Goal: Task Accomplishment & Management: Use online tool/utility

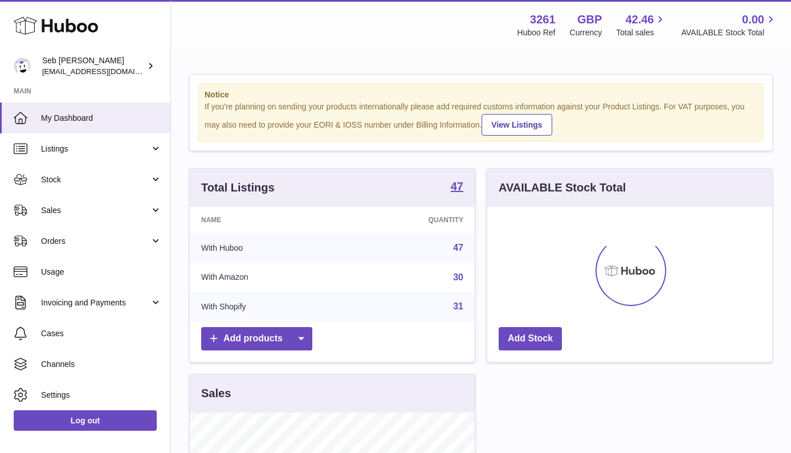
scroll to position [178, 285]
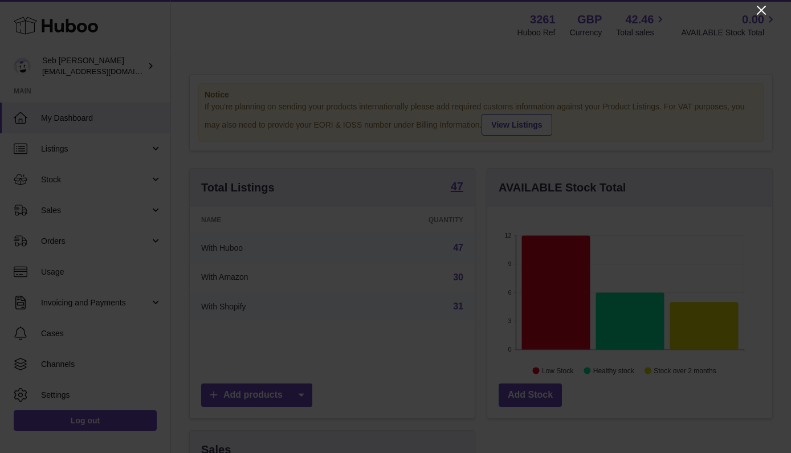
click at [763, 13] on icon "Close" at bounding box center [762, 10] width 14 height 14
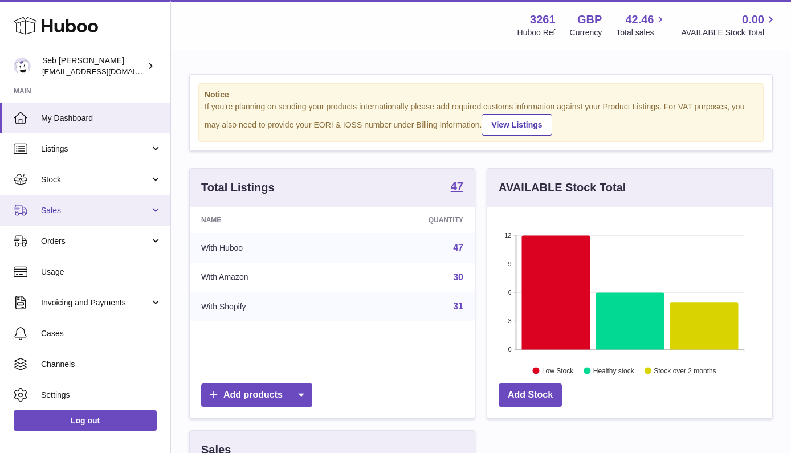
click at [135, 208] on span "Sales" at bounding box center [95, 210] width 109 height 11
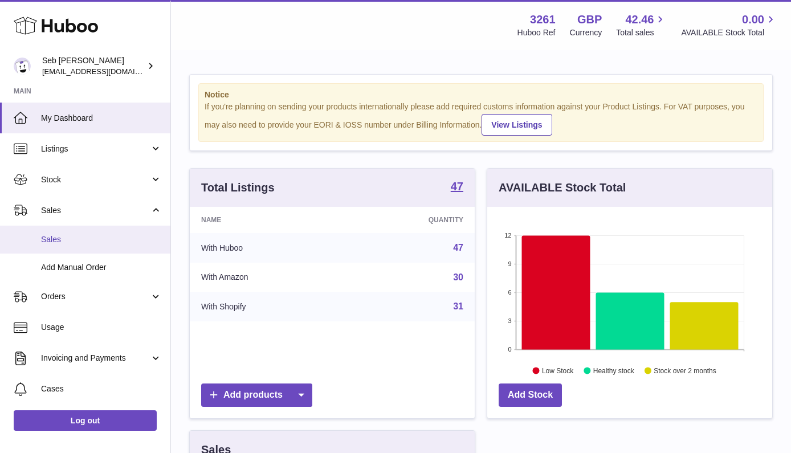
click at [126, 238] on span "Sales" at bounding box center [101, 239] width 121 height 11
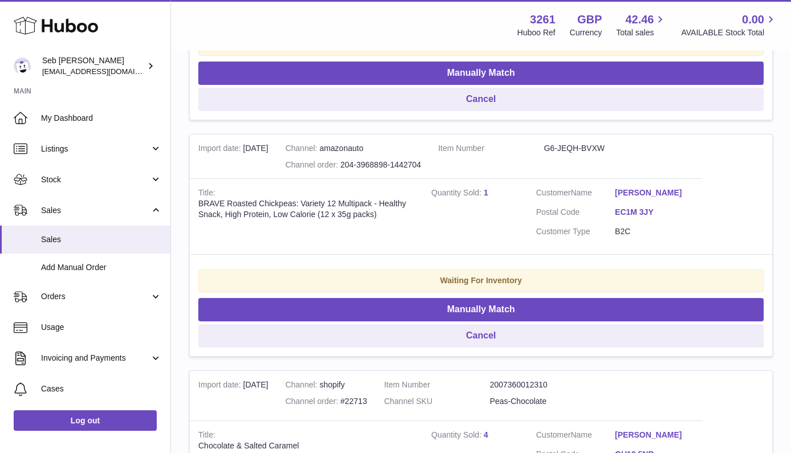
scroll to position [643, 0]
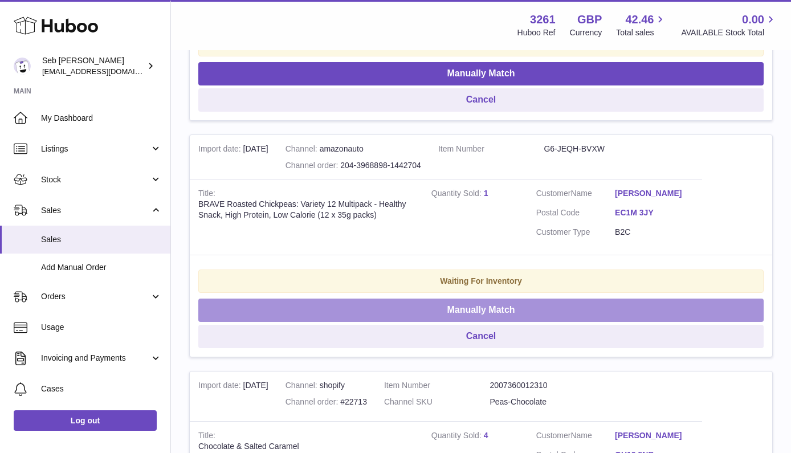
click at [481, 299] on button "Manually Match" at bounding box center [480, 310] width 565 height 23
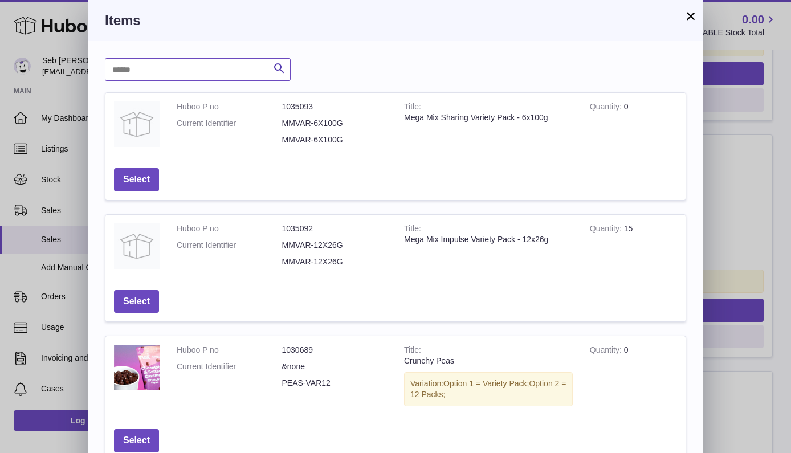
click at [211, 66] on input "text" at bounding box center [198, 69] width 186 height 23
type input "*"
type input "****"
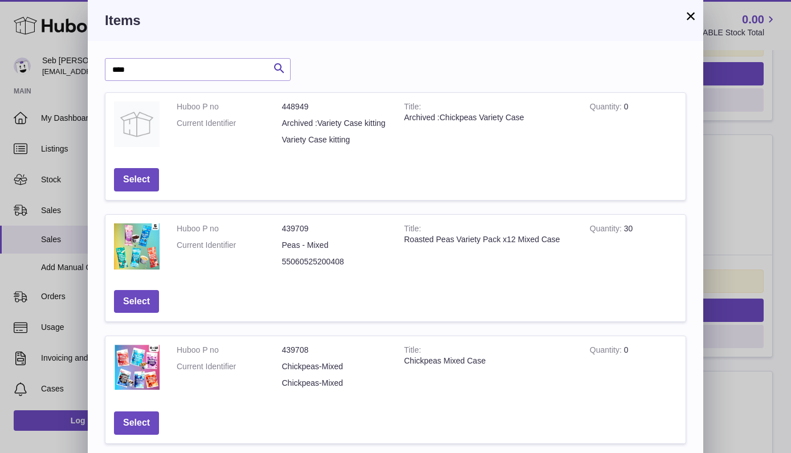
click at [689, 17] on button "×" at bounding box center [691, 16] width 14 height 14
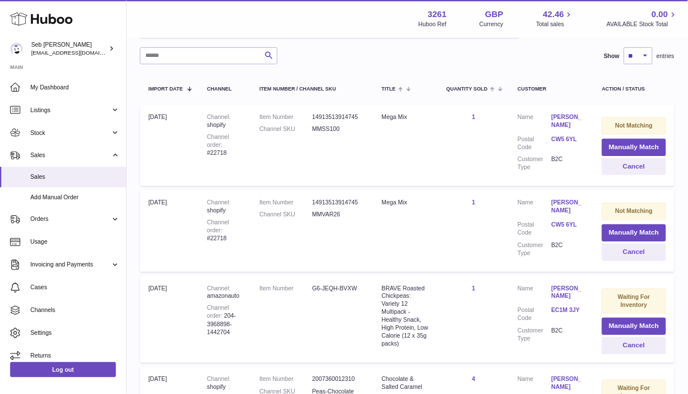
scroll to position [163, 0]
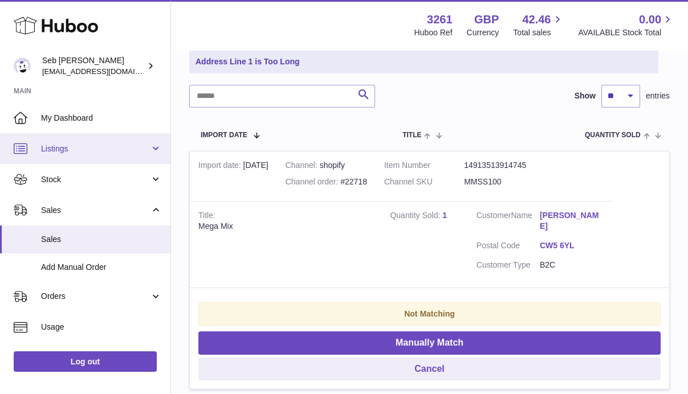
click at [90, 152] on span "Listings" at bounding box center [95, 149] width 109 height 11
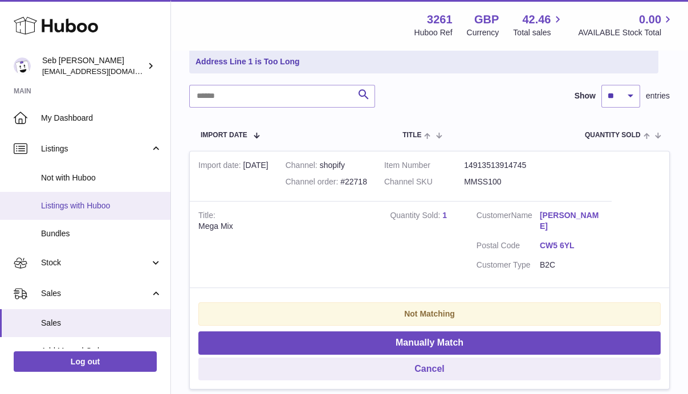
click at [90, 201] on span "Listings with Huboo" at bounding box center [101, 206] width 121 height 11
